Goal: Task Accomplishment & Management: Use online tool/utility

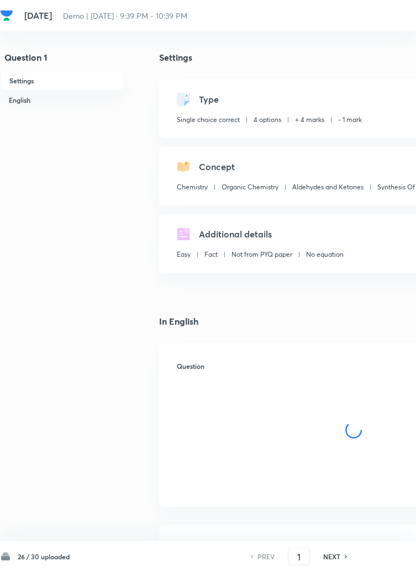
checkbox input "true"
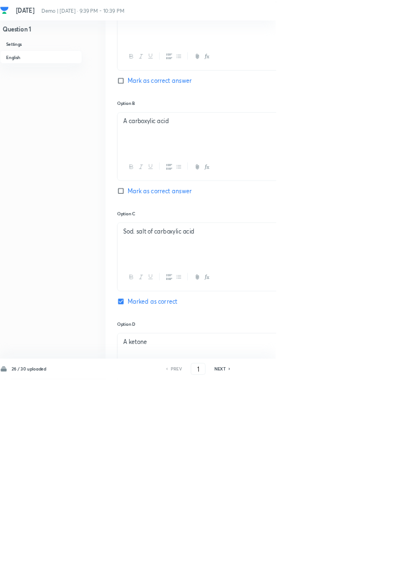
scroll to position [571, 0]
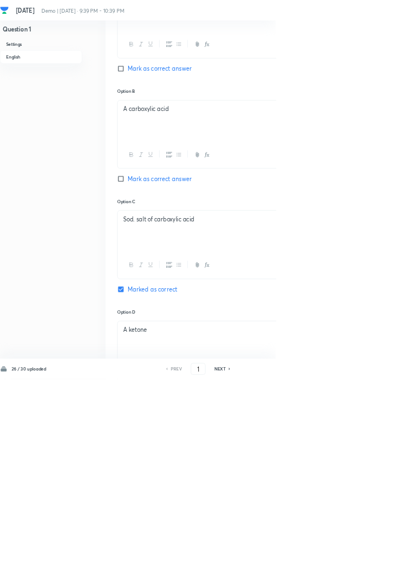
click at [346, 559] on icon at bounding box center [345, 556] width 3 height 6
type input "2"
checkbox input "false"
checkbox input "true"
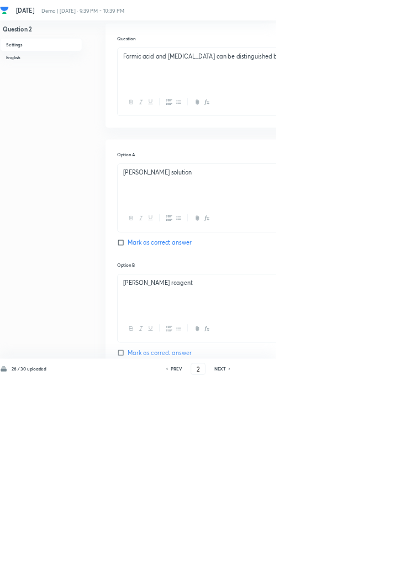
scroll to position [0, 0]
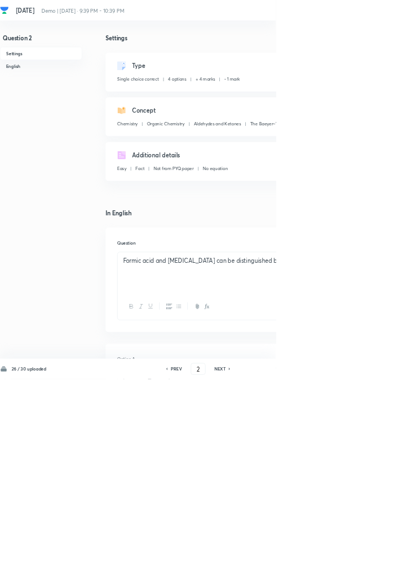
click at [271, 561] on h6 "PREV" at bounding box center [265, 556] width 17 height 10
type input "1"
checkbox input "false"
checkbox input "true"
click at [346, 559] on icon at bounding box center [345, 556] width 3 height 6
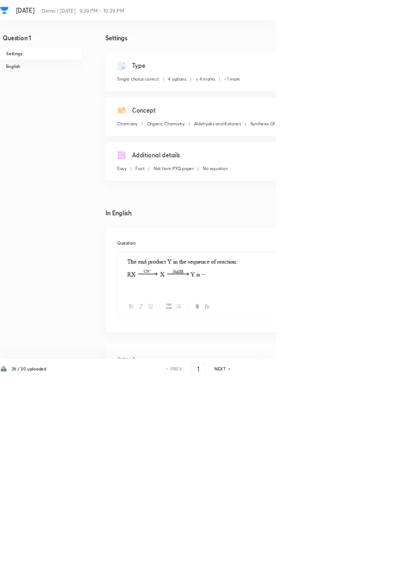
type input "2"
checkbox input "false"
checkbox input "true"
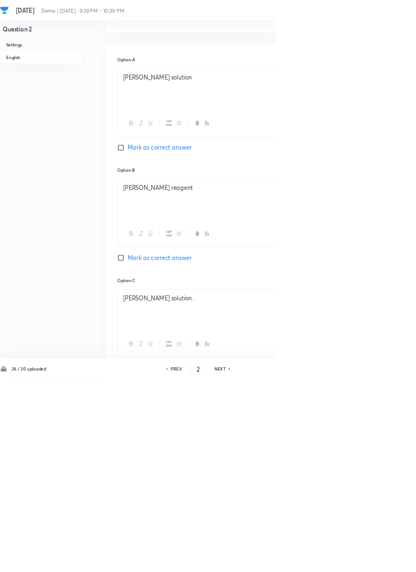
scroll to position [457, 0]
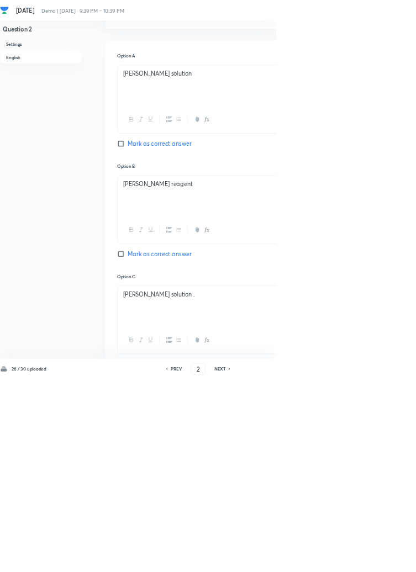
click at [347, 558] on icon at bounding box center [345, 556] width 2 height 3
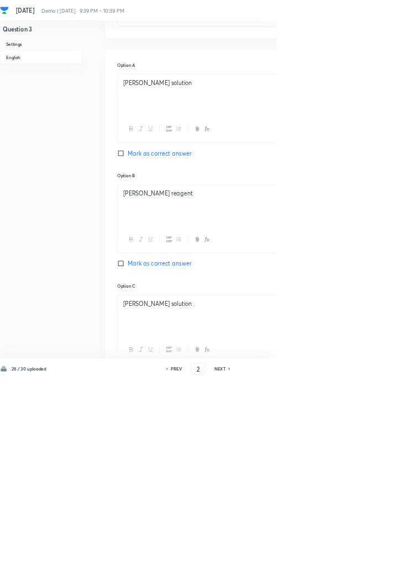
type input "3"
checkbox input "false"
checkbox input "true"
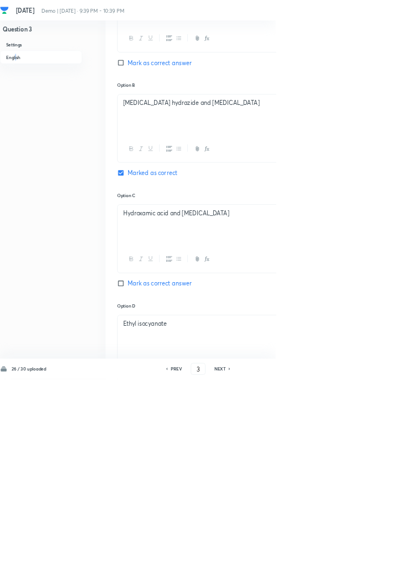
scroll to position [583, 0]
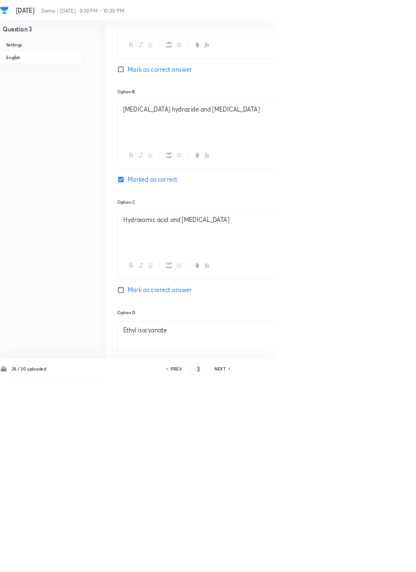
click at [345, 559] on icon at bounding box center [345, 556] width 3 height 6
type input "4"
checkbox input "false"
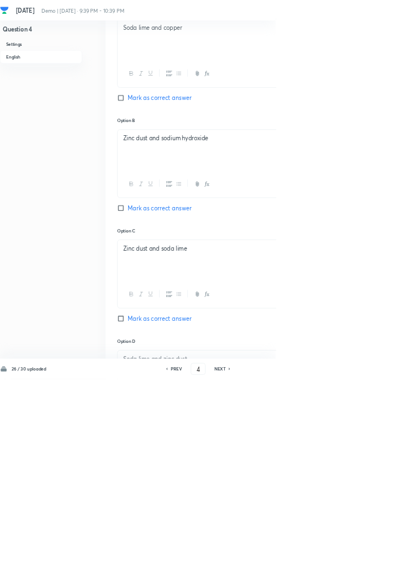
checkbox input "true"
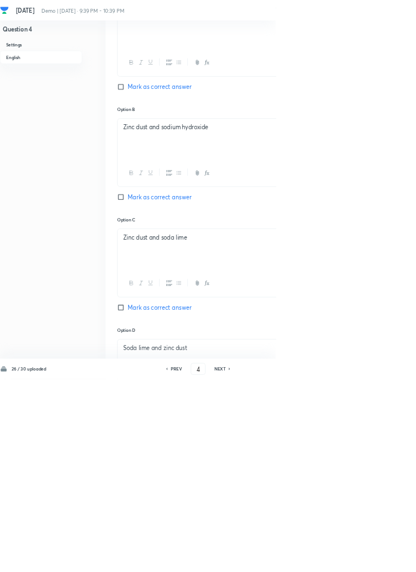
scroll to position [604, 0]
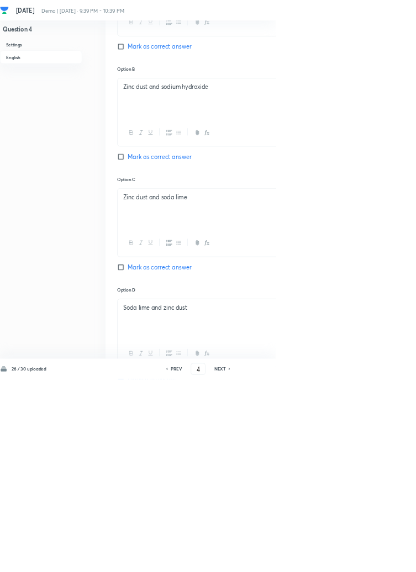
click at [346, 559] on icon at bounding box center [345, 556] width 3 height 6
type input "5"
checkbox input "false"
checkbox input "true"
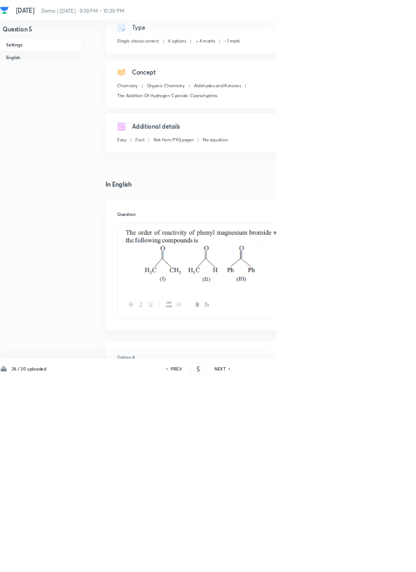
scroll to position [0, 0]
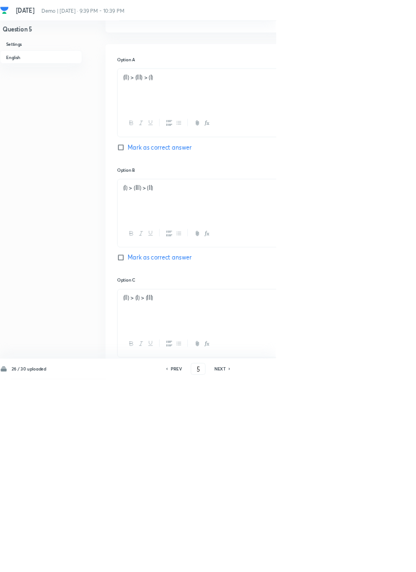
scroll to position [606, 0]
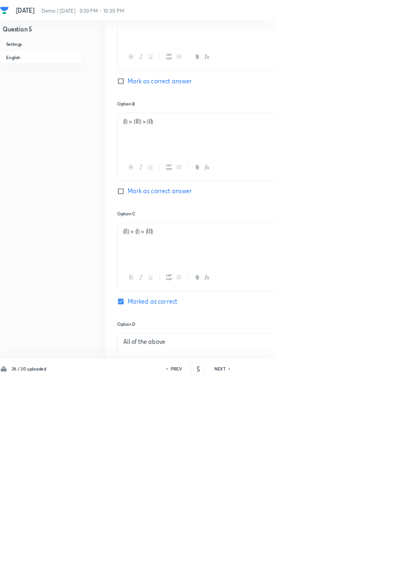
click at [346, 559] on icon at bounding box center [345, 556] width 3 height 6
type input "6"
checkbox input "false"
checkbox input "true"
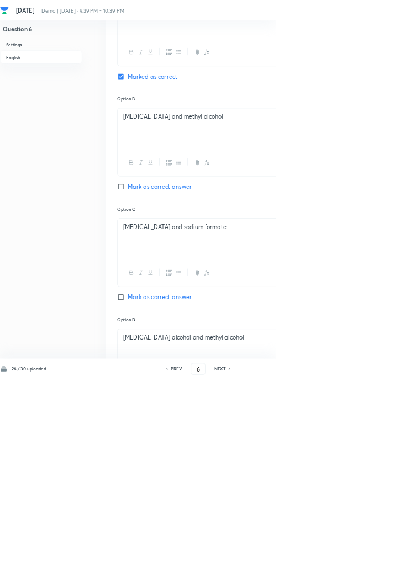
scroll to position [585, 0]
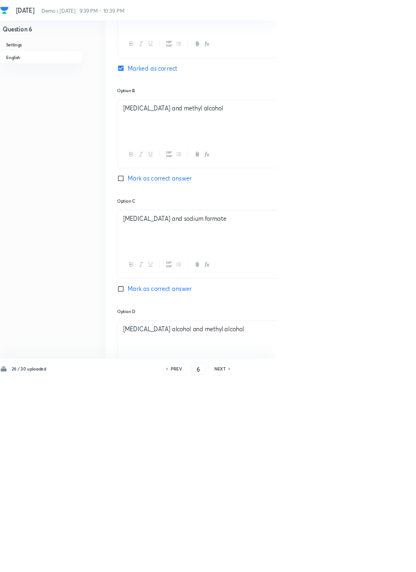
click at [346, 559] on icon at bounding box center [345, 556] width 3 height 6
type input "7"
checkbox input "false"
checkbox input "true"
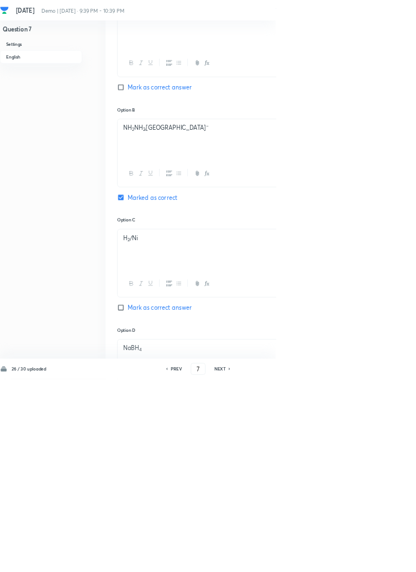
scroll to position [594, 0]
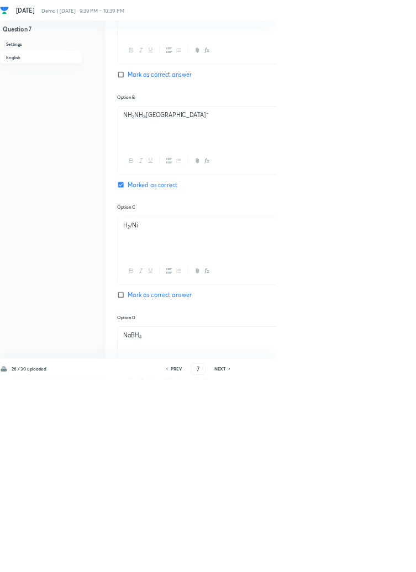
click at [346, 559] on icon at bounding box center [345, 556] width 3 height 6
type input "8"
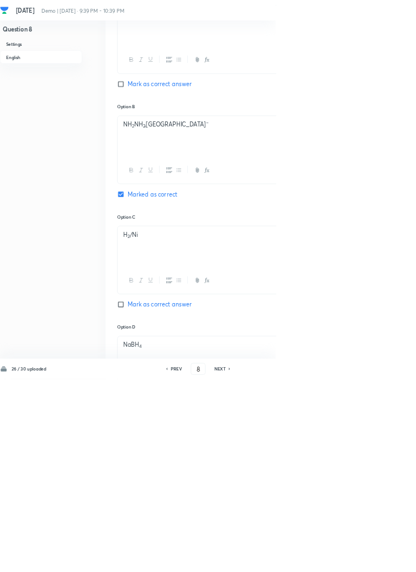
checkbox input "true"
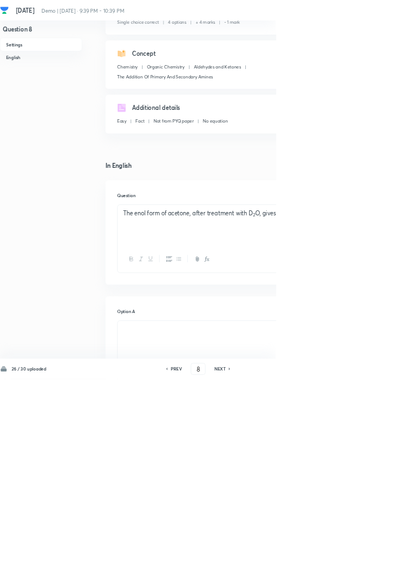
scroll to position [544, 0]
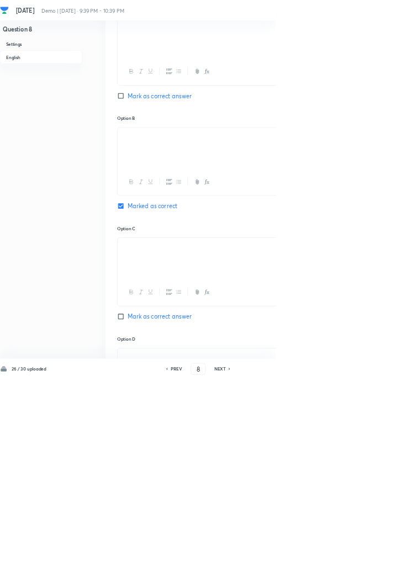
click at [346, 559] on icon at bounding box center [345, 556] width 3 height 6
type input "9"
checkbox input "true"
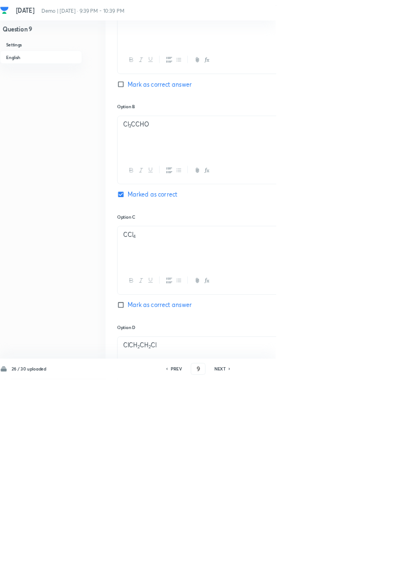
scroll to position [563, 0]
click at [346, 558] on icon at bounding box center [345, 556] width 2 height 3
type input "10"
checkbox input "true"
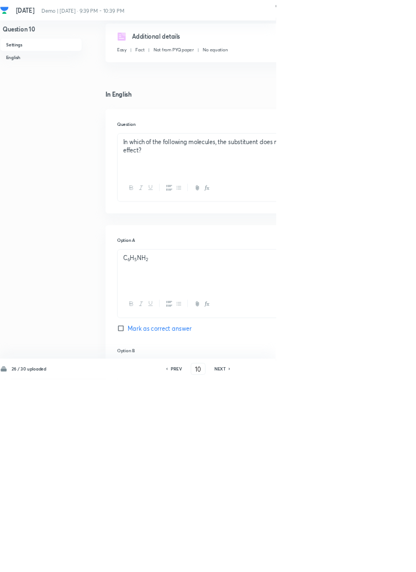
scroll to position [0, 0]
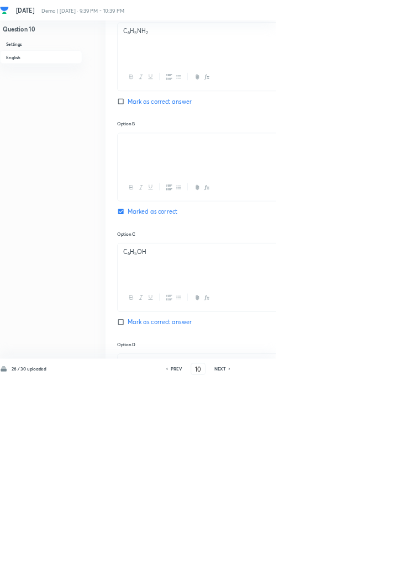
click at [415, 571] on div "Question 10 Settings English Settings Type Single choice correct 4 options + 4 …" at bounding box center [313, 227] width 627 height 1418
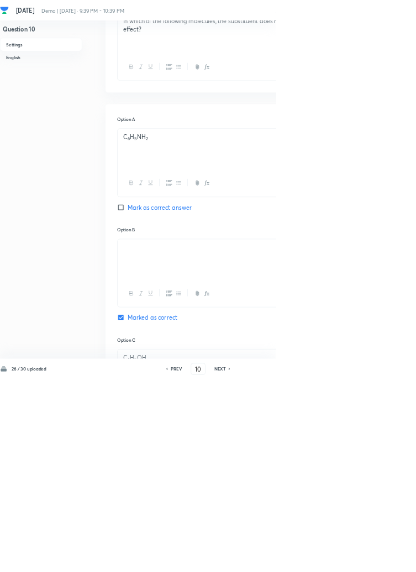
scroll to position [582, 0]
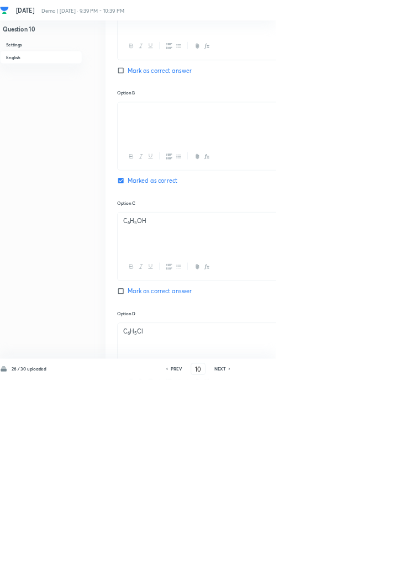
click at [347, 558] on icon at bounding box center [345, 556] width 2 height 3
type input "11"
checkbox input "false"
checkbox input "true"
click at [265, 561] on h6 "PREV" at bounding box center [265, 556] width 17 height 10
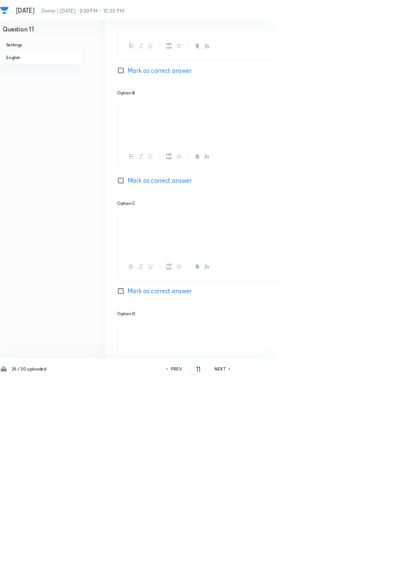
type input "10"
checkbox input "false"
checkbox input "true"
click at [346, 559] on icon at bounding box center [345, 556] width 3 height 6
type input "11"
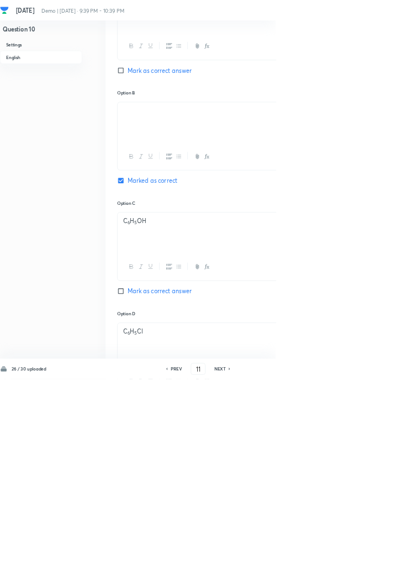
checkbox input "false"
checkbox input "true"
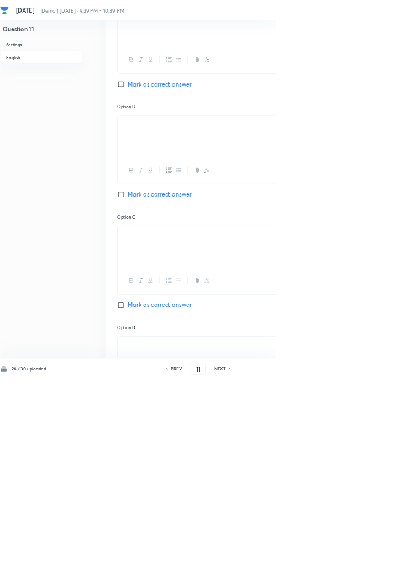
scroll to position [580, 0]
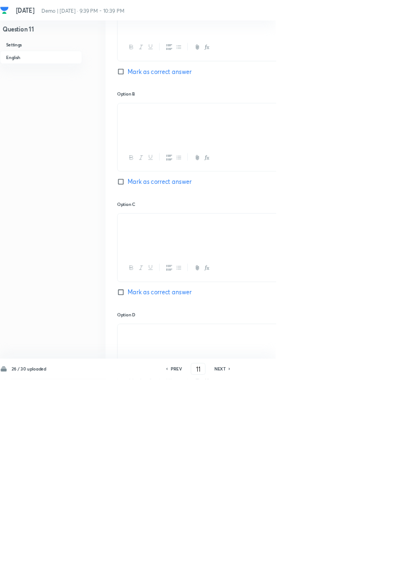
click at [335, 561] on h6 "NEXT" at bounding box center [331, 556] width 17 height 10
type input "12"
checkbox input "false"
checkbox input "true"
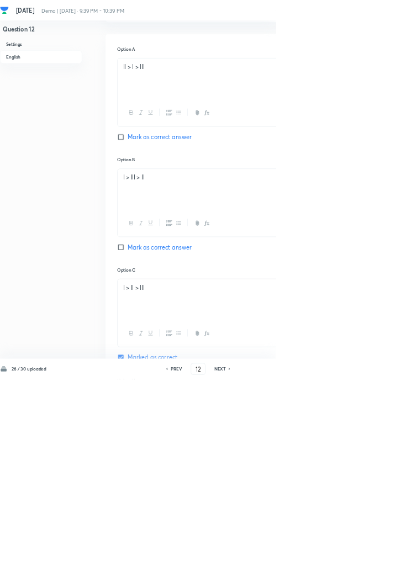
scroll to position [584, 0]
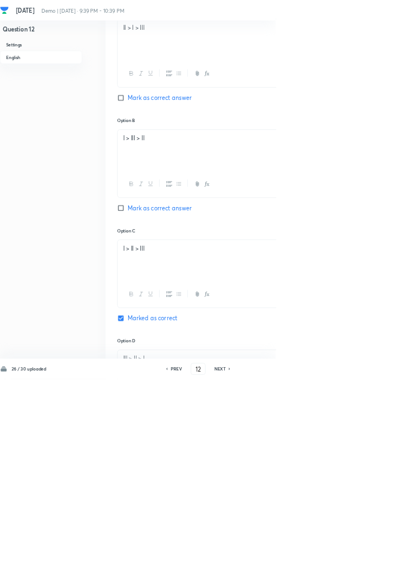
click at [347, 558] on icon at bounding box center [345, 556] width 2 height 3
type input "13"
checkbox input "false"
checkbox input "true"
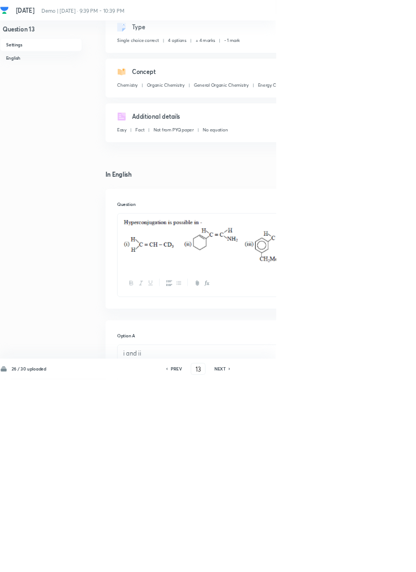
scroll to position [60, 0]
click at [347, 559] on icon at bounding box center [345, 556] width 3 height 6
type input "14"
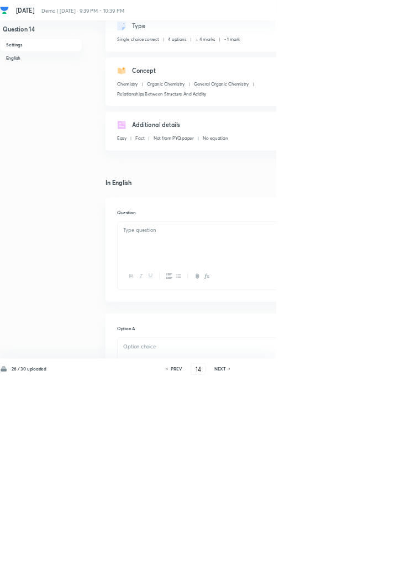
checkbox input "false"
checkbox input "true"
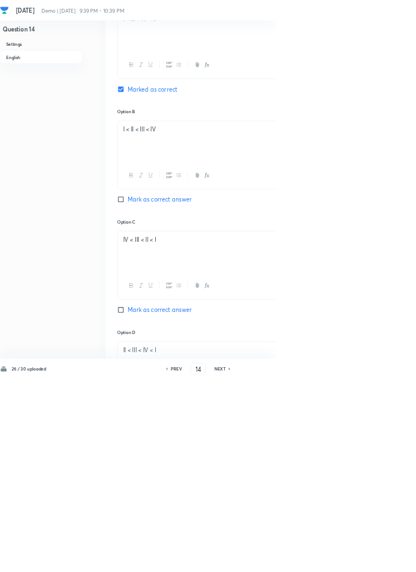
scroll to position [557, 0]
click at [346, 559] on icon at bounding box center [345, 556] width 3 height 6
type input "15"
checkbox input "false"
checkbox input "true"
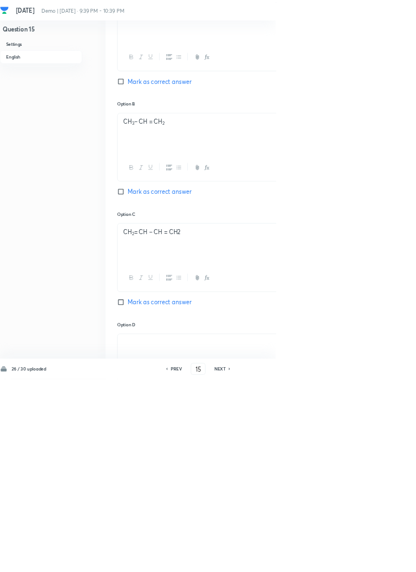
scroll to position [569, 0]
click at [346, 559] on icon at bounding box center [345, 556] width 3 height 6
type input "16"
checkbox input "false"
checkbox input "true"
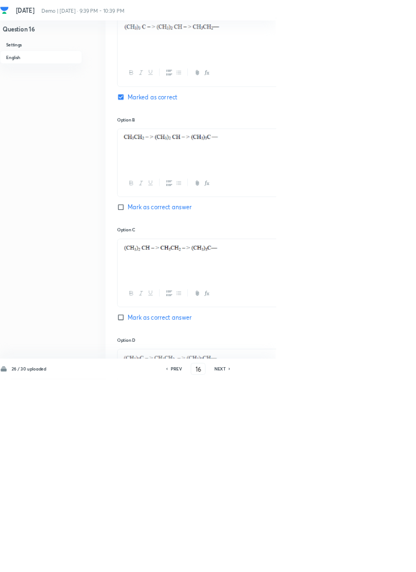
scroll to position [571, 0]
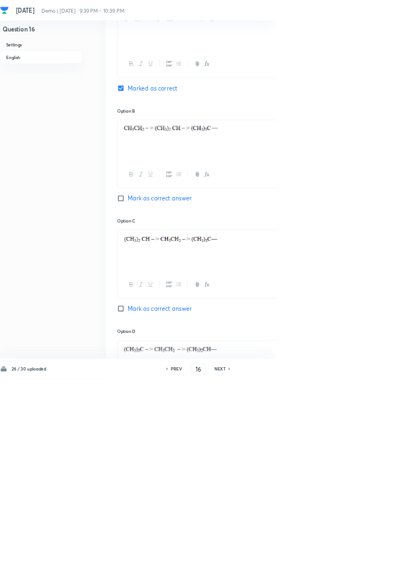
click at [346, 559] on icon at bounding box center [345, 556] width 3 height 6
type input "17"
checkbox input "false"
checkbox input "true"
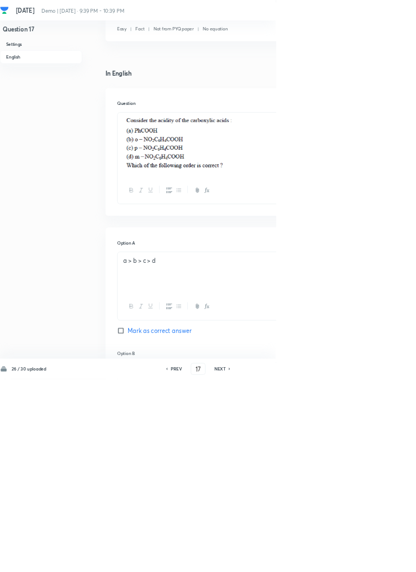
scroll to position [617, 0]
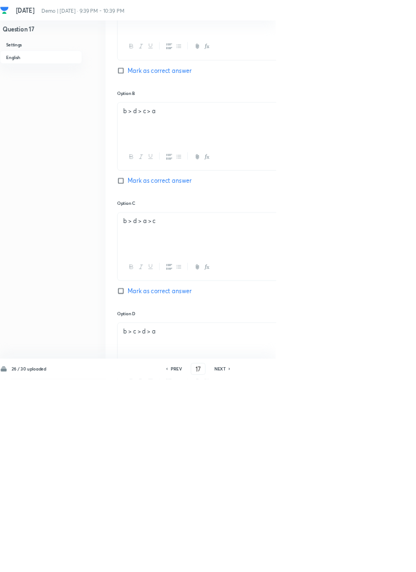
click at [345, 559] on icon at bounding box center [345, 556] width 3 height 6
type input "18"
checkbox input "true"
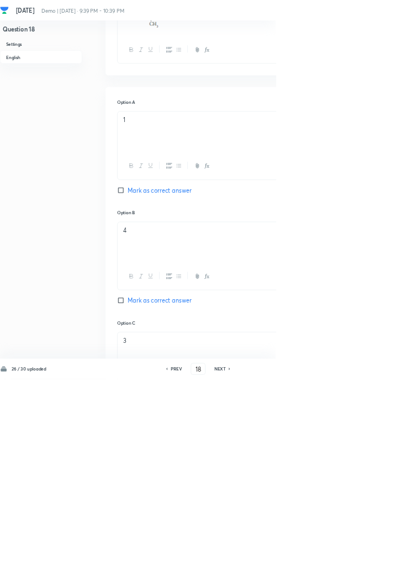
scroll to position [558, 0]
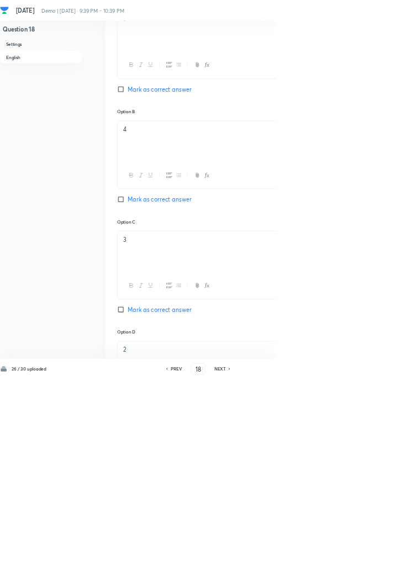
click at [346, 559] on icon at bounding box center [345, 556] width 3 height 6
type input "19"
checkbox input "false"
checkbox input "true"
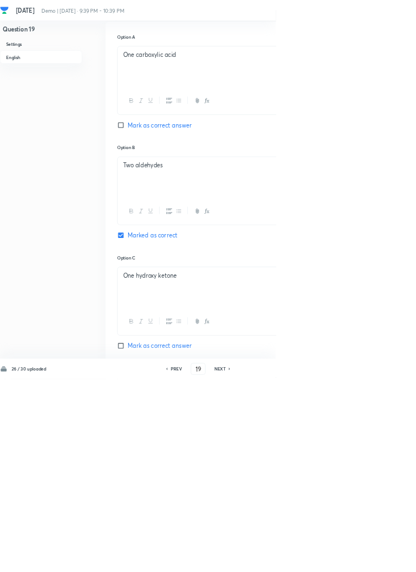
scroll to position [532, 0]
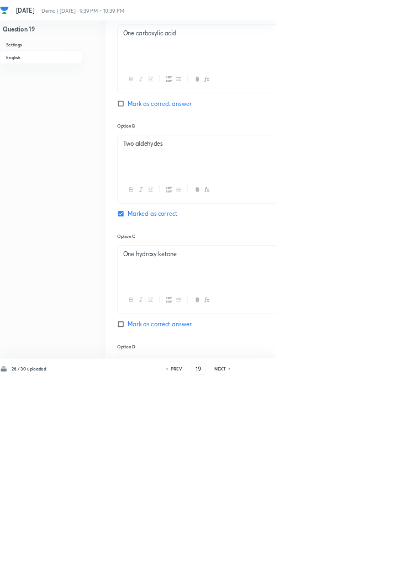
click at [348, 559] on icon at bounding box center [345, 556] width 3 height 6
type input "20"
checkbox input "false"
checkbox input "true"
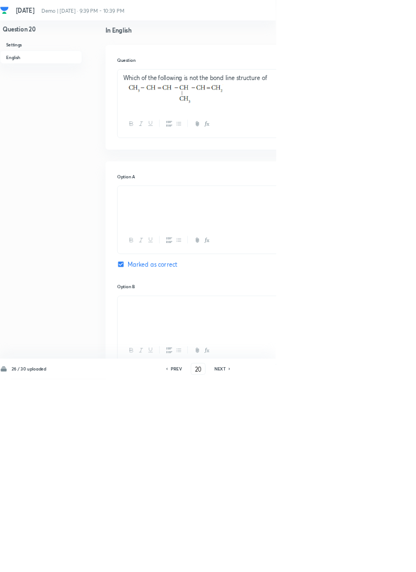
scroll to position [291, 0]
click at [345, 558] on icon at bounding box center [345, 556] width 2 height 3
type input "21"
checkbox input "true"
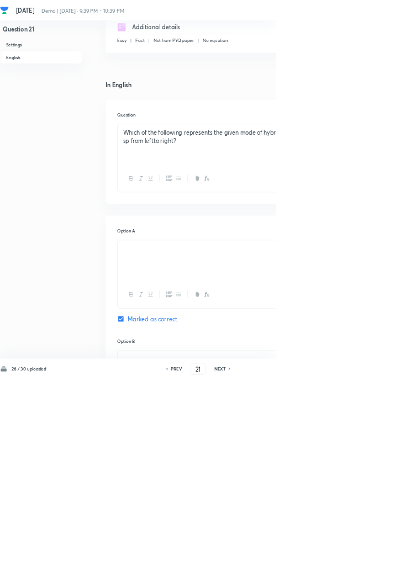
scroll to position [0, 0]
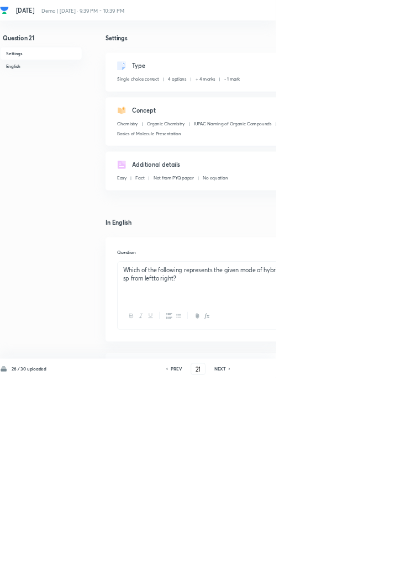
click at [265, 561] on h6 "PREV" at bounding box center [265, 556] width 17 height 10
type input "20"
checkbox input "true"
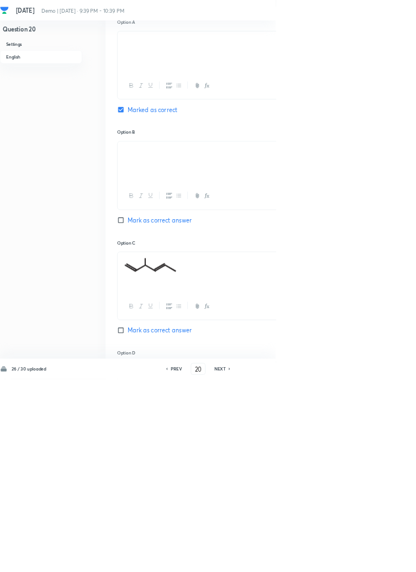
scroll to position [541, 0]
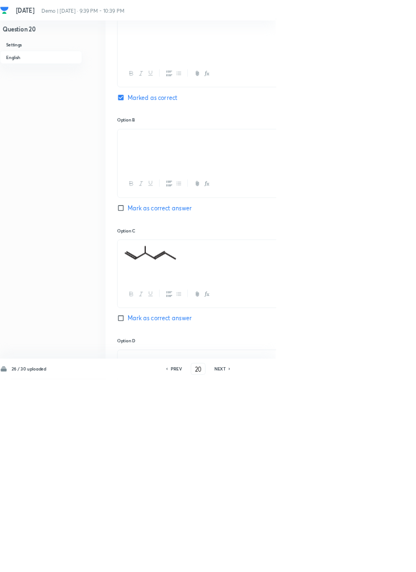
click at [346, 559] on icon at bounding box center [345, 556] width 3 height 6
type input "21"
checkbox input "true"
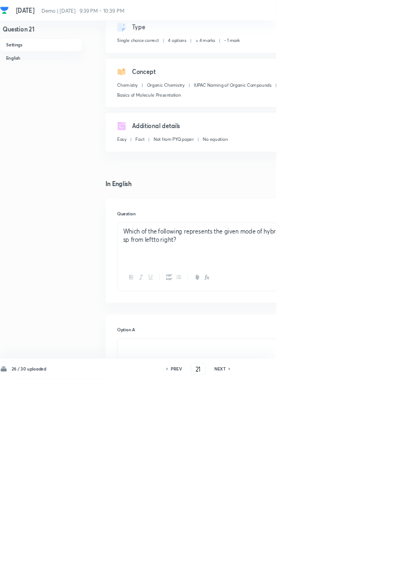
scroll to position [0, 0]
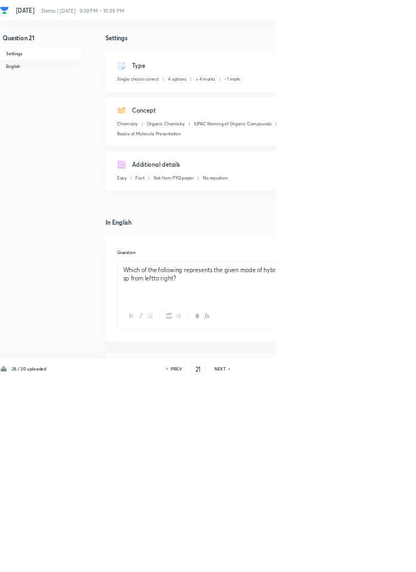
click at [233, 417] on p "Which of the following represents the given mode of hybridization sp 2 -sp 2 -s…" at bounding box center [352, 413] width 335 height 25
click at [228, 419] on p "Which of the following represents the given mode of hybridization sp 2 -sp 2 -s…" at bounding box center [352, 413] width 335 height 25
click at [232, 418] on p "Which of the following represents the given mode of hybridization sp 2 -sp 2 -s…" at bounding box center [352, 413] width 335 height 25
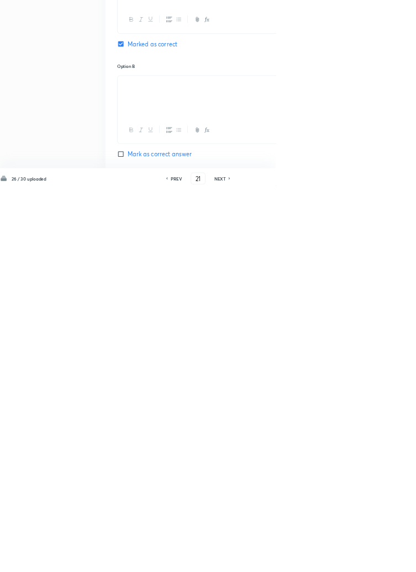
scroll to position [621, 0]
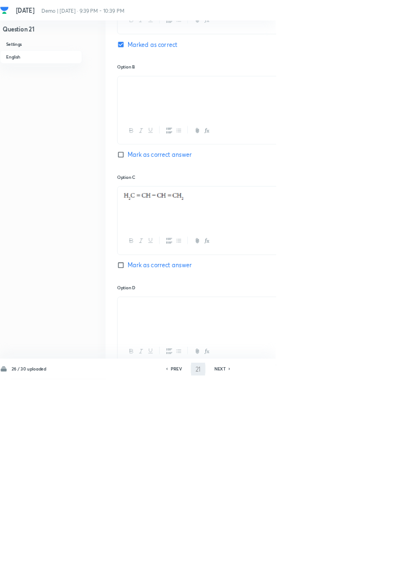
type input "22"
checkbox input "false"
checkbox input "true"
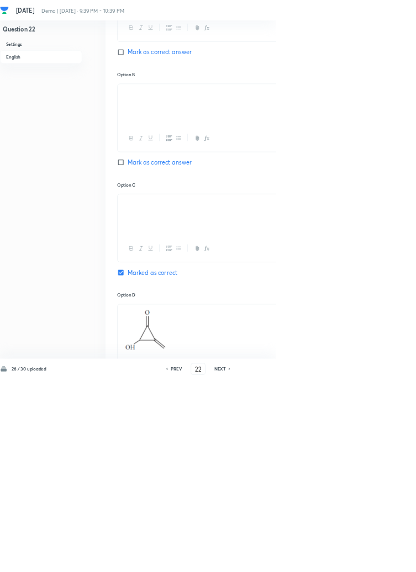
click at [263, 561] on h6 "PREV" at bounding box center [265, 556] width 17 height 10
type input "21"
checkbox input "false"
checkbox input "true"
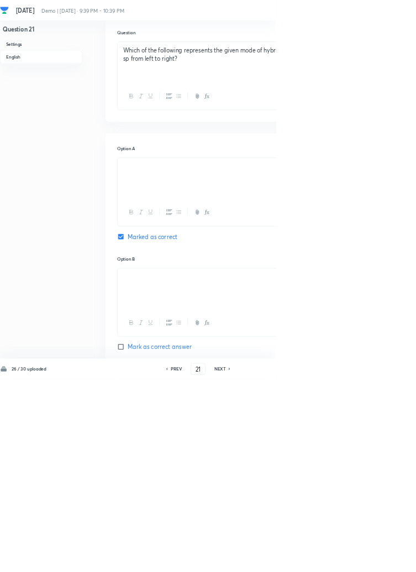
scroll to position [541, 0]
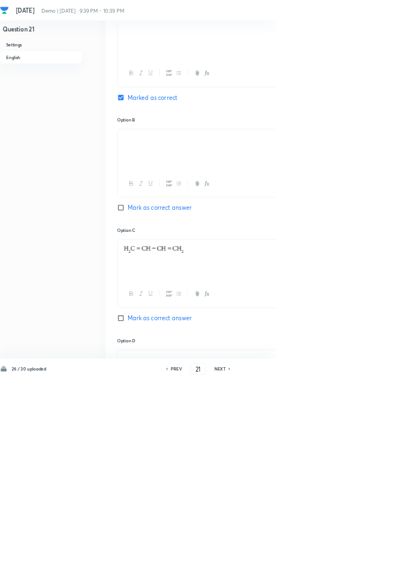
click at [346, 559] on icon at bounding box center [345, 556] width 3 height 6
type input "22"
checkbox input "false"
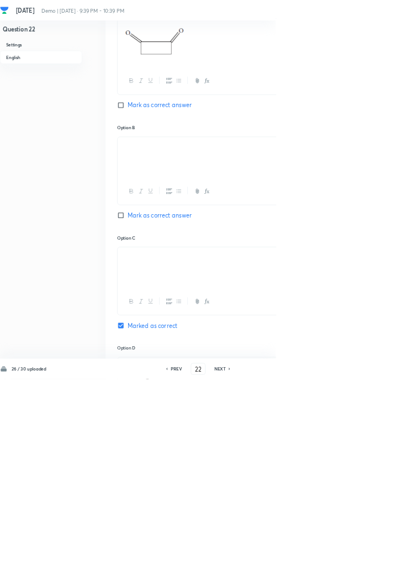
checkbox input "true"
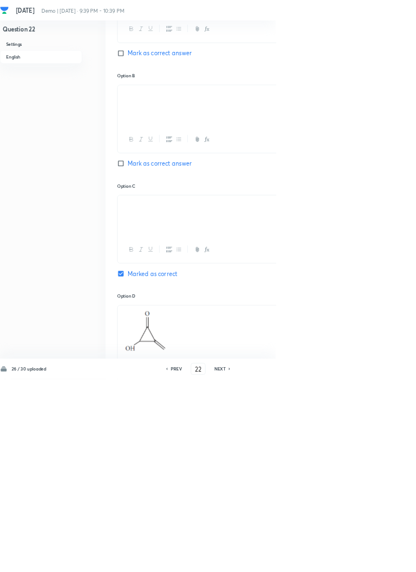
click at [345, 559] on icon at bounding box center [345, 556] width 3 height 6
type input "23"
checkbox input "false"
checkbox input "true"
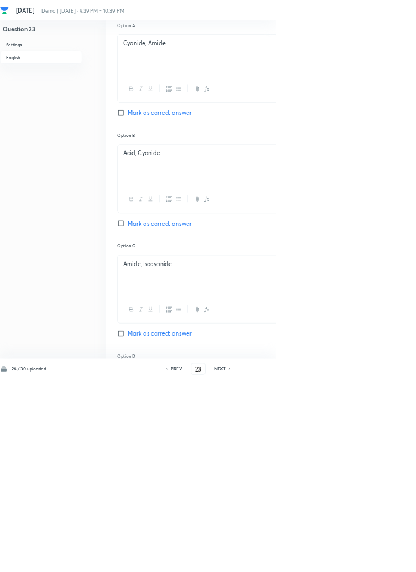
scroll to position [555, 0]
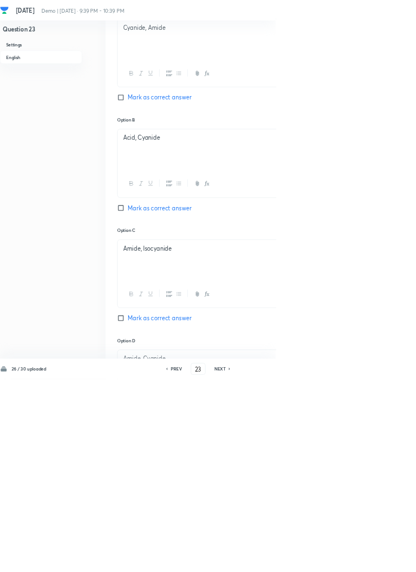
click at [346, 559] on icon at bounding box center [345, 556] width 3 height 6
type input "24"
checkbox input "false"
checkbox input "true"
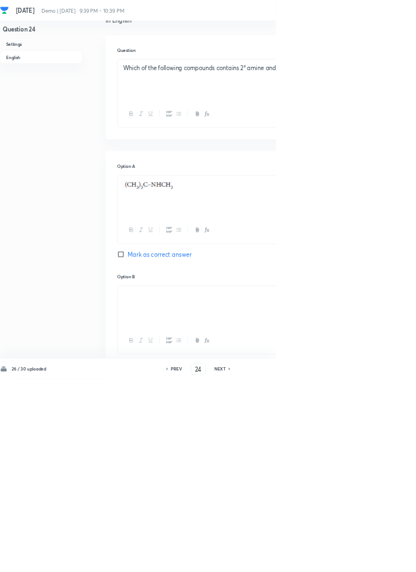
scroll to position [557, 0]
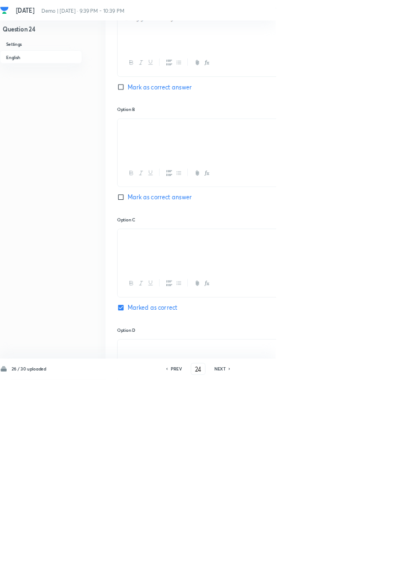
click at [346, 559] on icon at bounding box center [345, 556] width 3 height 6
type input "25"
checkbox input "true"
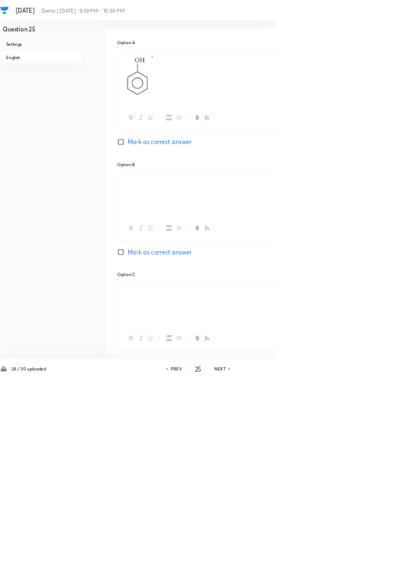
scroll to position [578, 0]
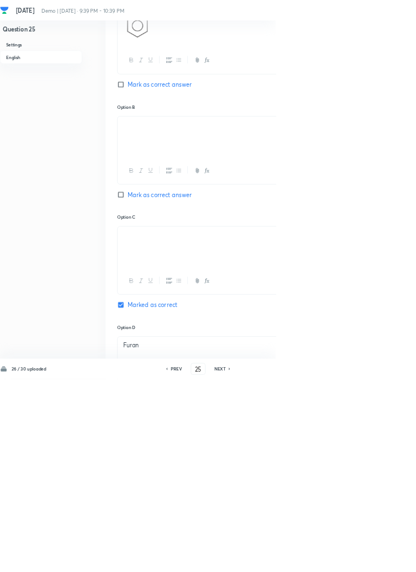
click at [345, 559] on icon at bounding box center [345, 556] width 3 height 6
type input "26"
checkbox input "false"
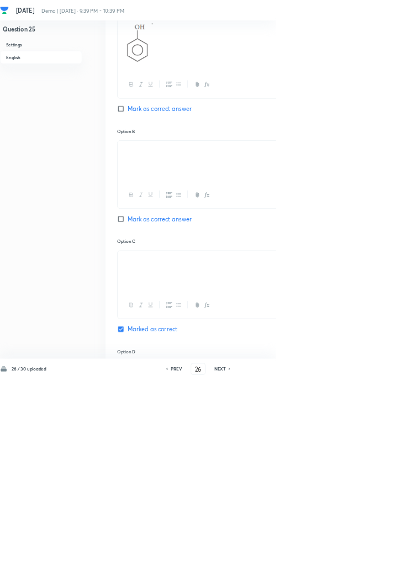
checkbox input "true"
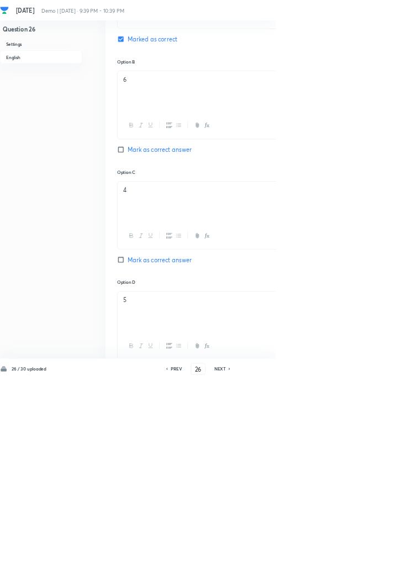
scroll to position [699, 0]
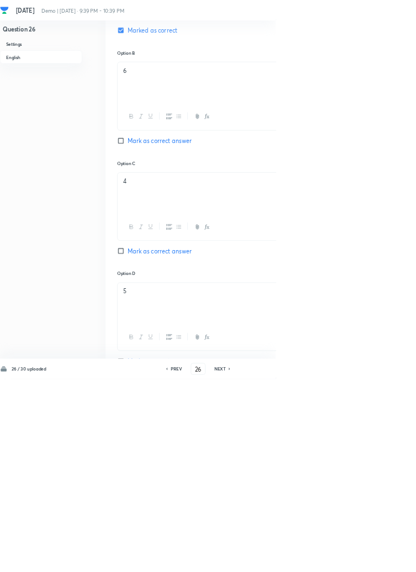
click at [345, 559] on icon at bounding box center [345, 556] width 3 height 6
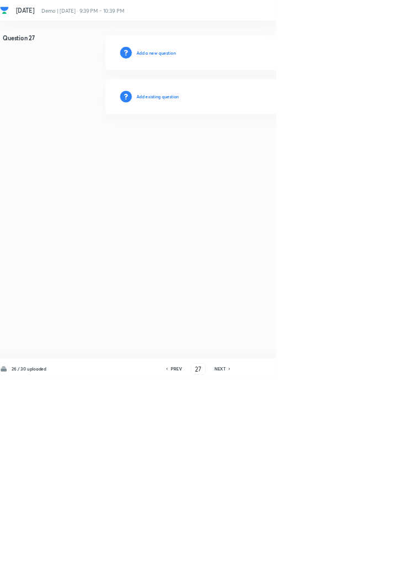
scroll to position [0, 0]
click at [335, 561] on h6 "NEXT" at bounding box center [331, 556] width 17 height 10
click at [336, 561] on h6 "NEXT" at bounding box center [331, 556] width 17 height 10
click at [346, 559] on icon at bounding box center [345, 556] width 3 height 6
type input "30"
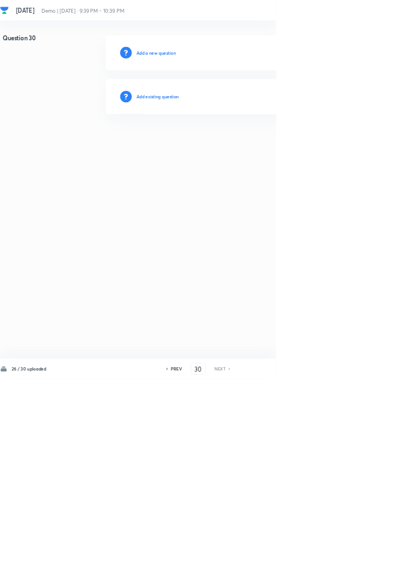
click at [347, 558] on icon at bounding box center [345, 556] width 2 height 3
